Goal: Transaction & Acquisition: Book appointment/travel/reservation

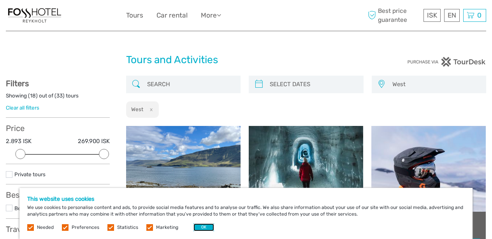
click at [199, 229] on button "OK" at bounding box center [203, 227] width 21 height 8
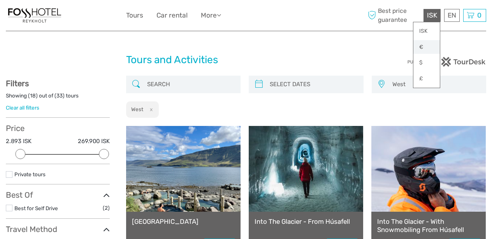
click at [428, 45] on link "€" at bounding box center [426, 47] width 26 height 14
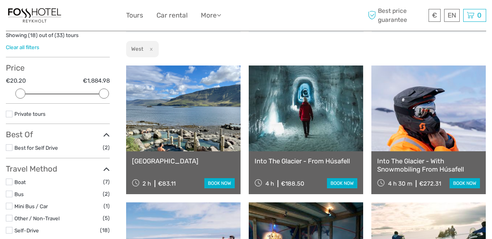
scroll to position [74, 0]
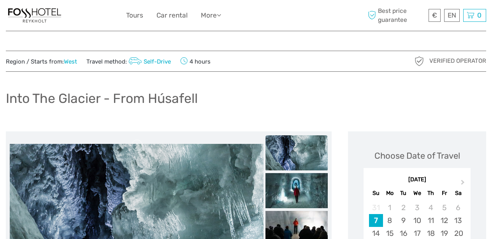
click at [263, 98] on div "Into The Glacier - From Húsafell" at bounding box center [246, 101] width 480 height 28
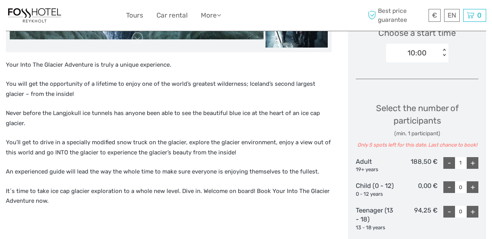
scroll to position [65, 0]
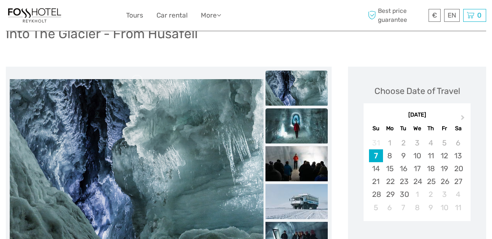
click at [304, 115] on img at bounding box center [296, 125] width 62 height 35
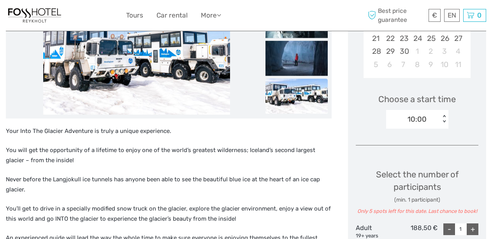
scroll to position [0, 0]
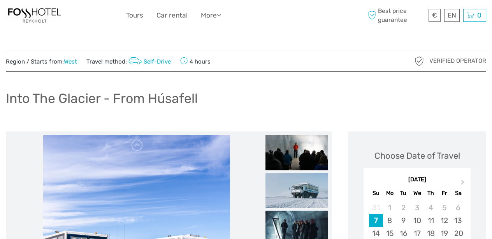
click at [354, 88] on div "Into The Glacier - From Húsafell" at bounding box center [246, 101] width 480 height 28
